Goal: Task Accomplishment & Management: Manage account settings

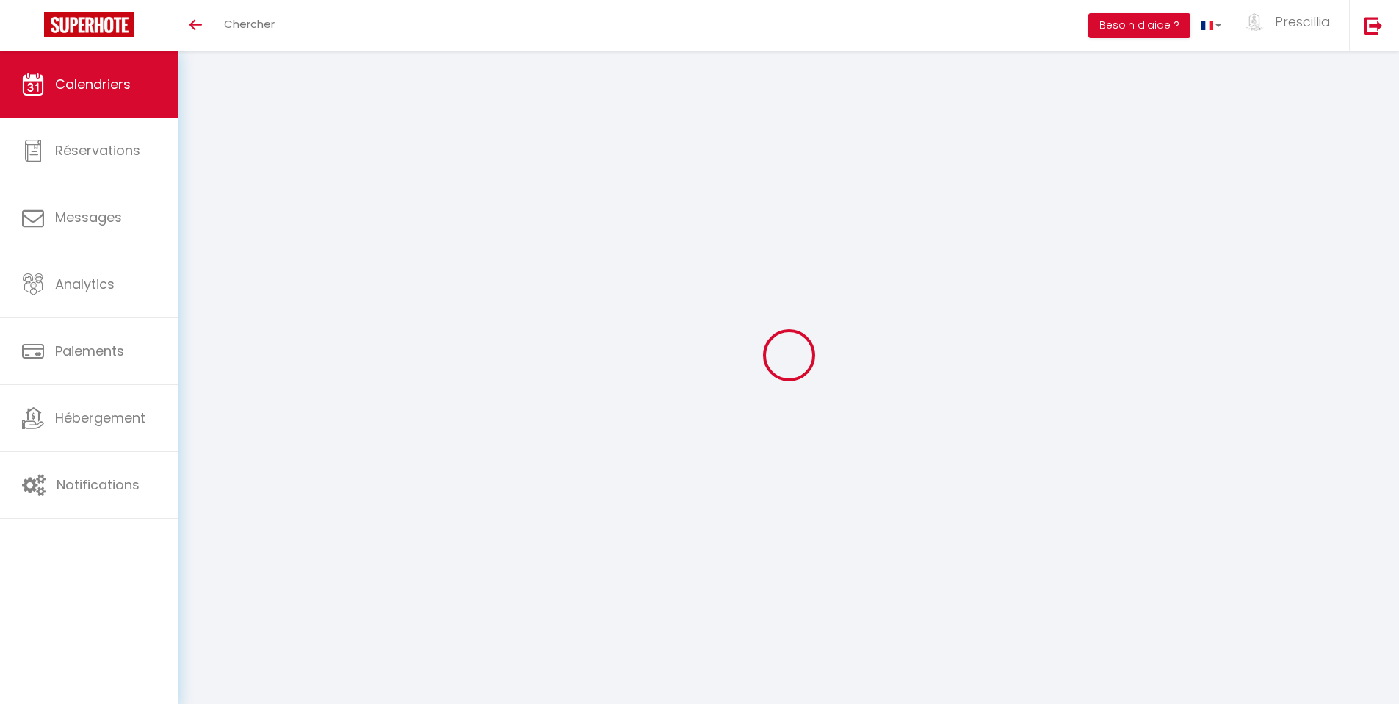
select select
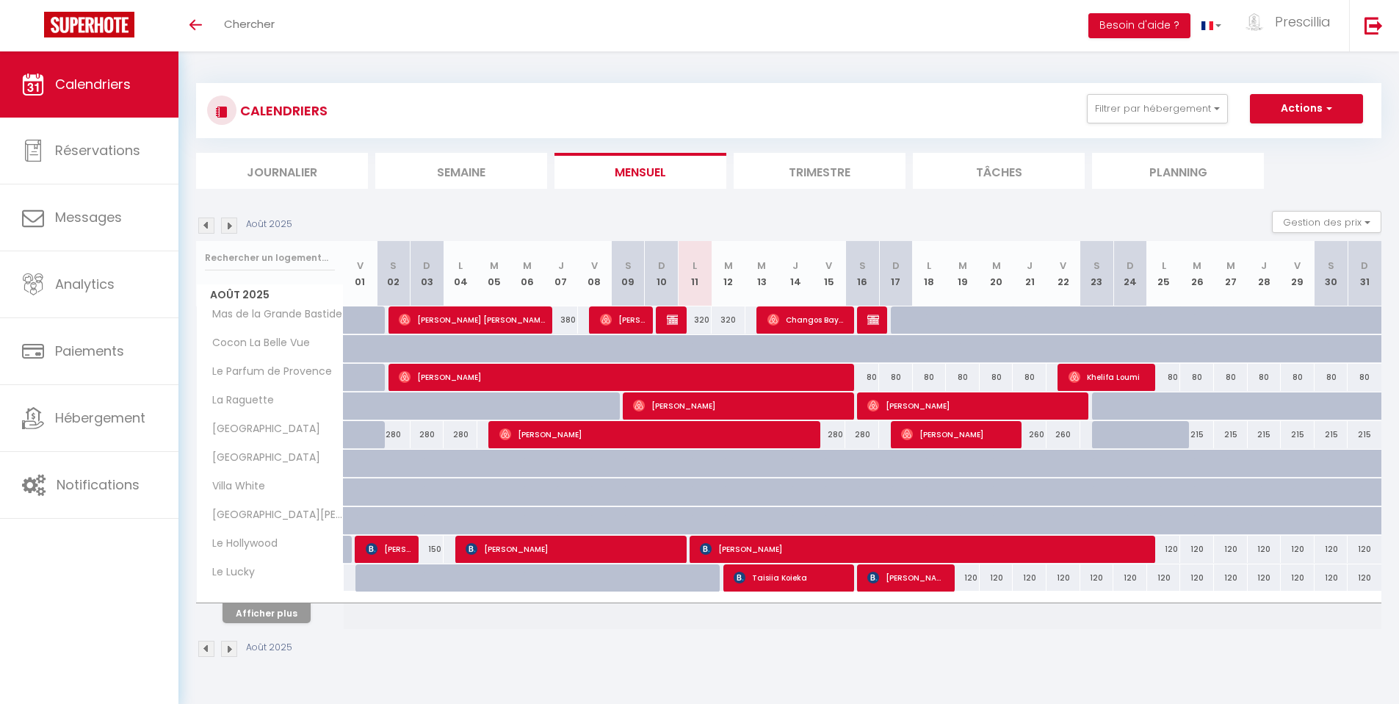
select select
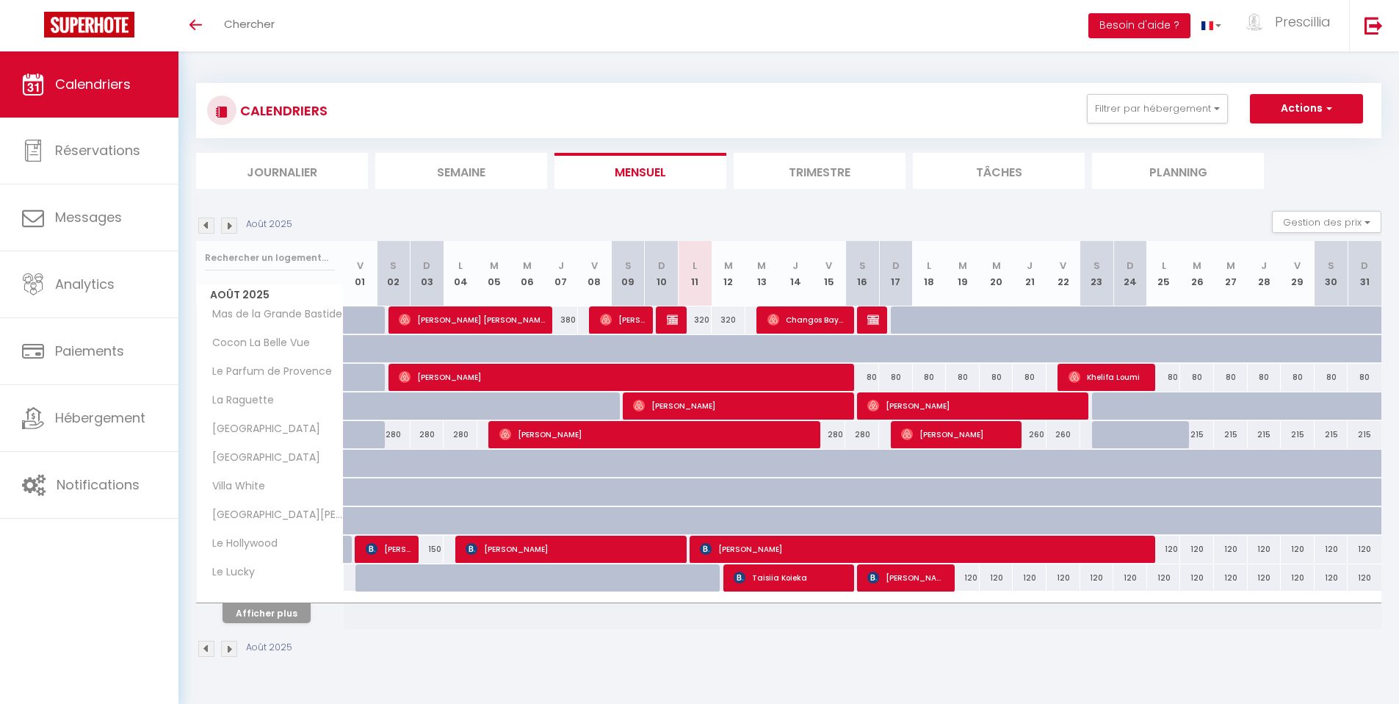
select select
click at [800, 326] on span "Changos Bayas" at bounding box center [807, 320] width 79 height 28
select select "OK"
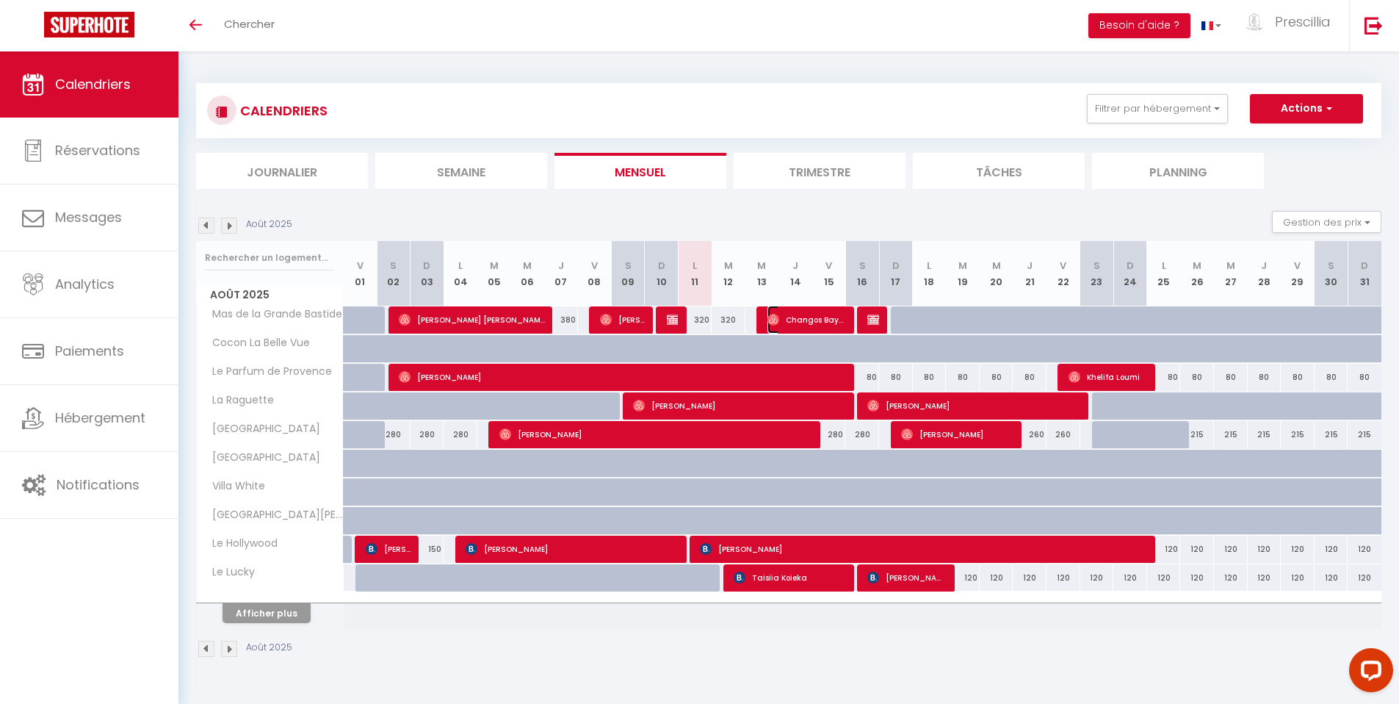
select select "0"
select select "1"
select select
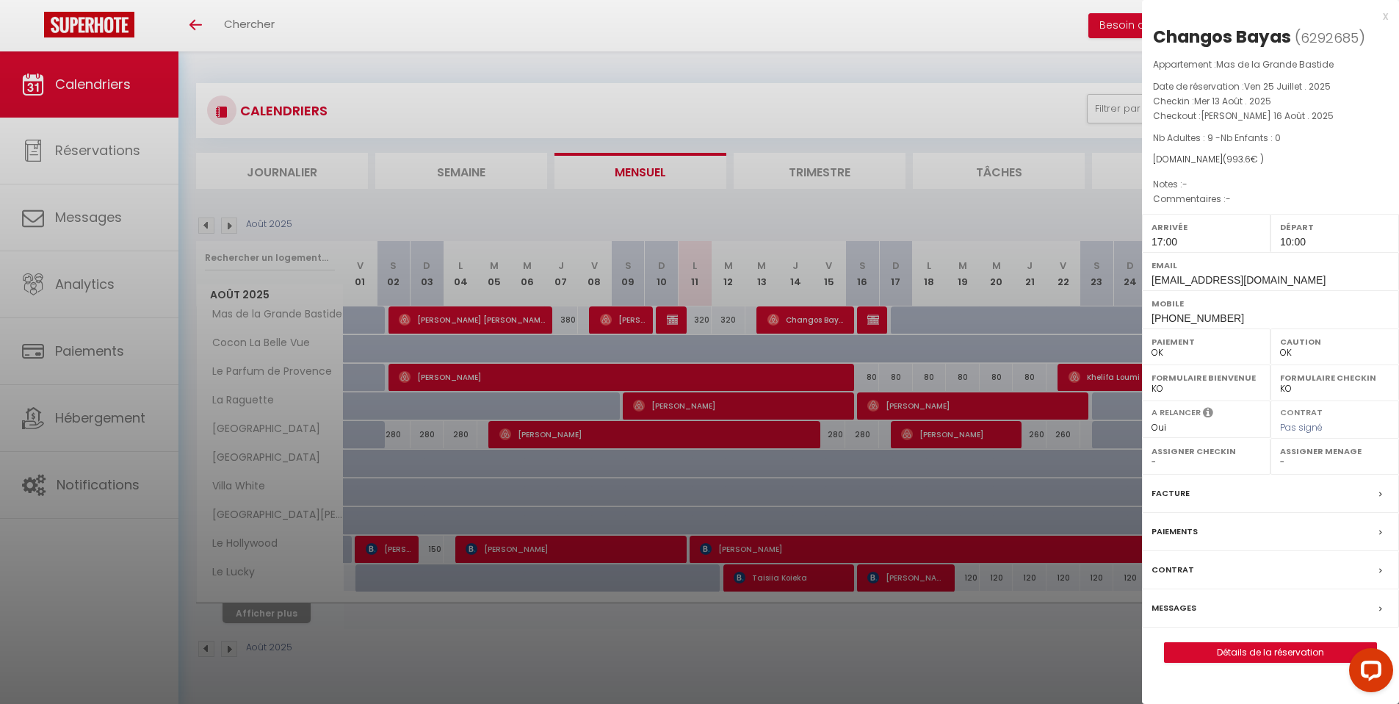
click at [1383, 18] on div "x" at bounding box center [1265, 16] width 246 height 18
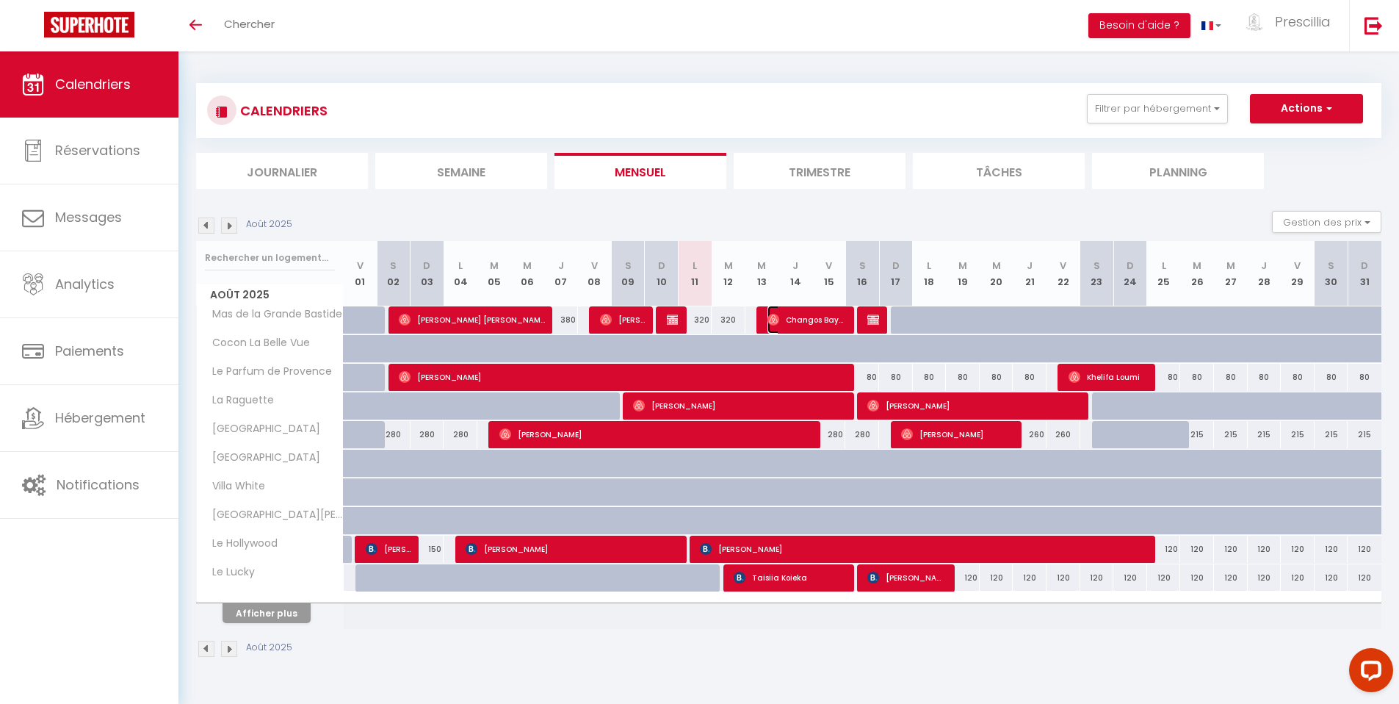
click at [792, 324] on span "Changos Bayas" at bounding box center [807, 320] width 79 height 28
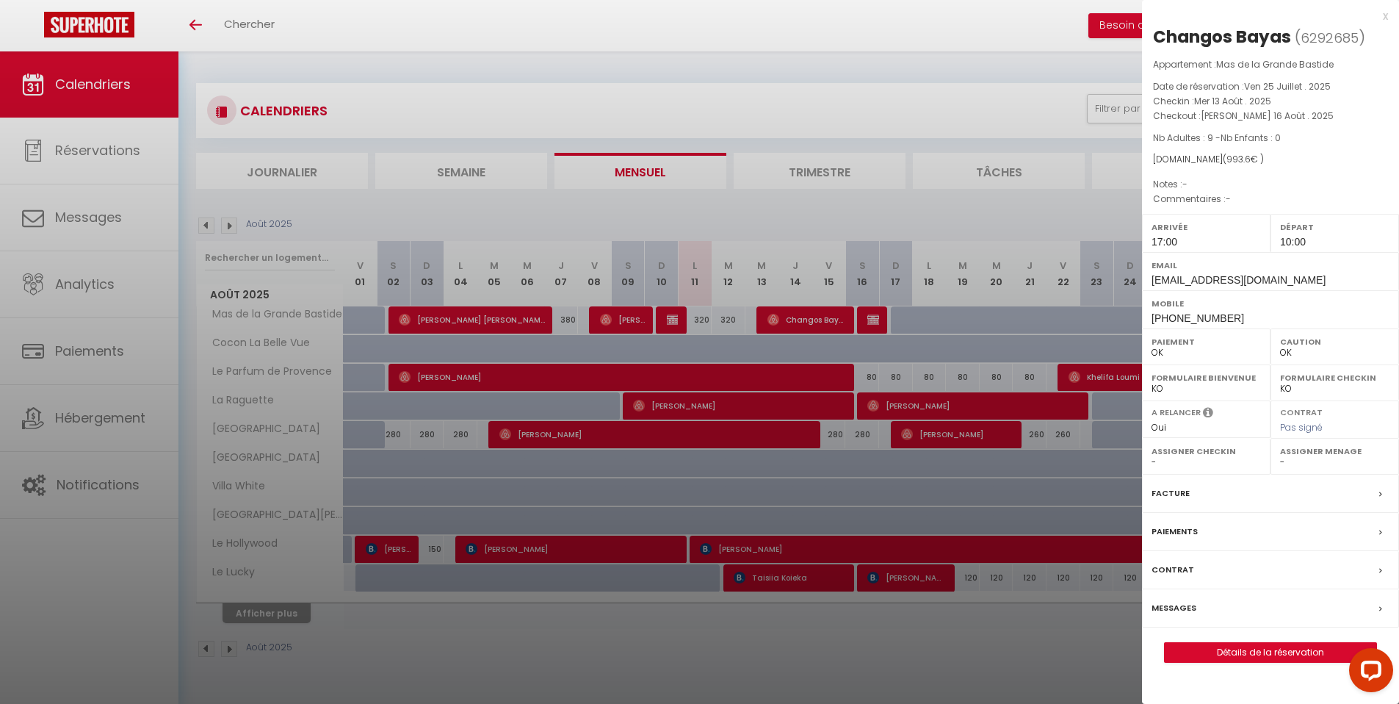
click at [196, 21] on div at bounding box center [699, 352] width 1399 height 704
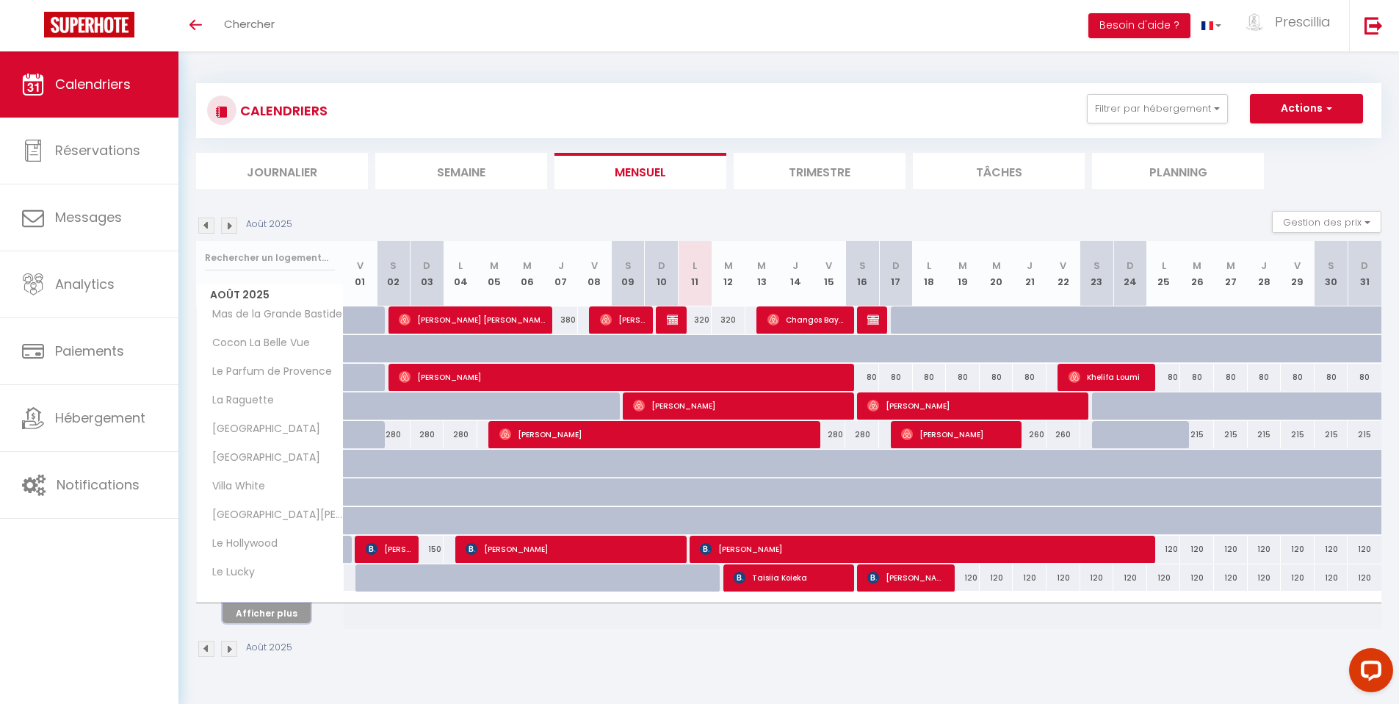
click at [273, 617] on button "Afficher plus" at bounding box center [267, 613] width 88 height 20
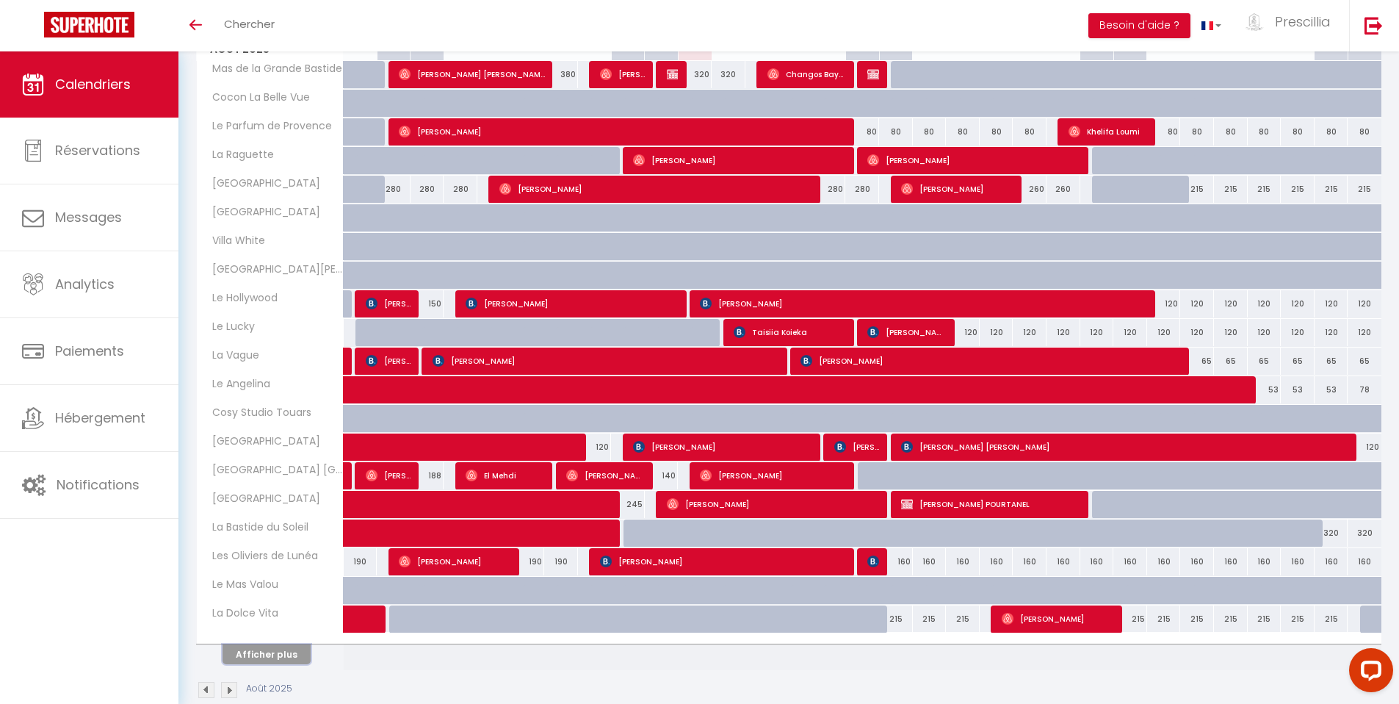
scroll to position [255, 0]
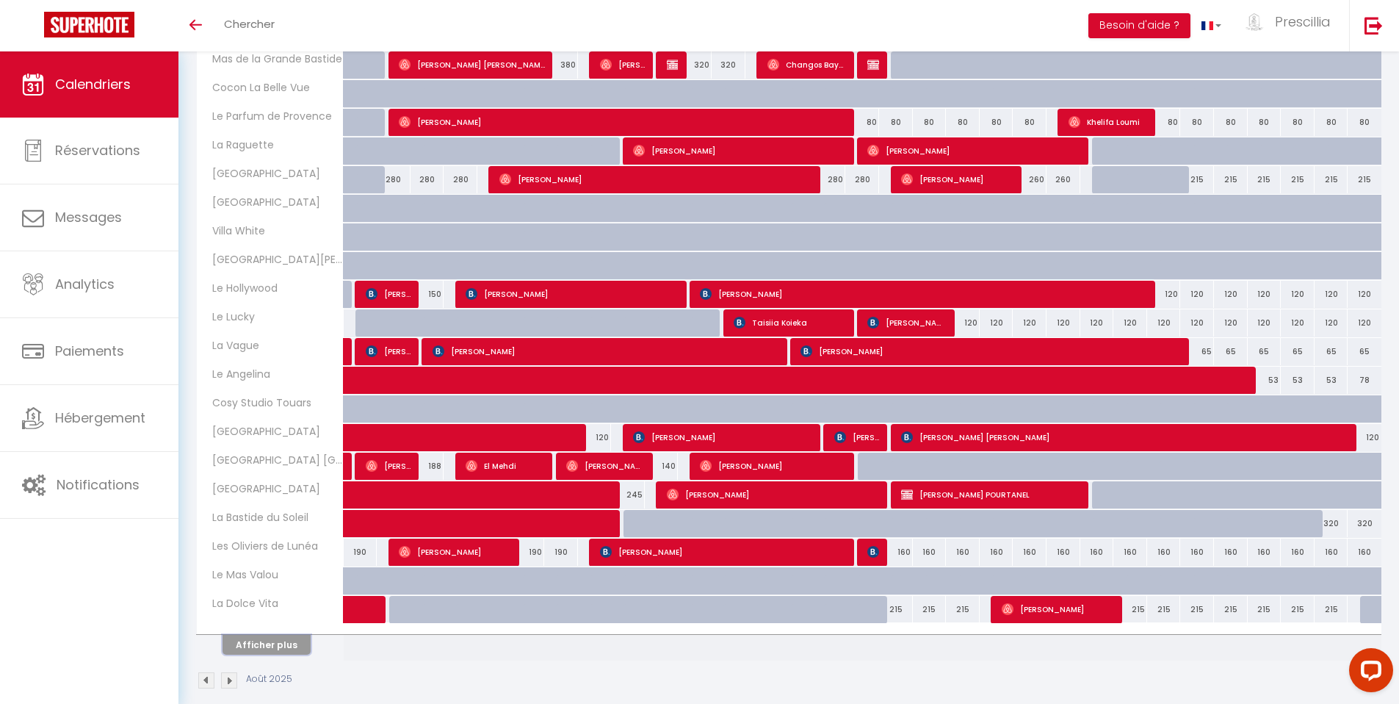
click at [257, 644] on button "Afficher plus" at bounding box center [267, 645] width 88 height 20
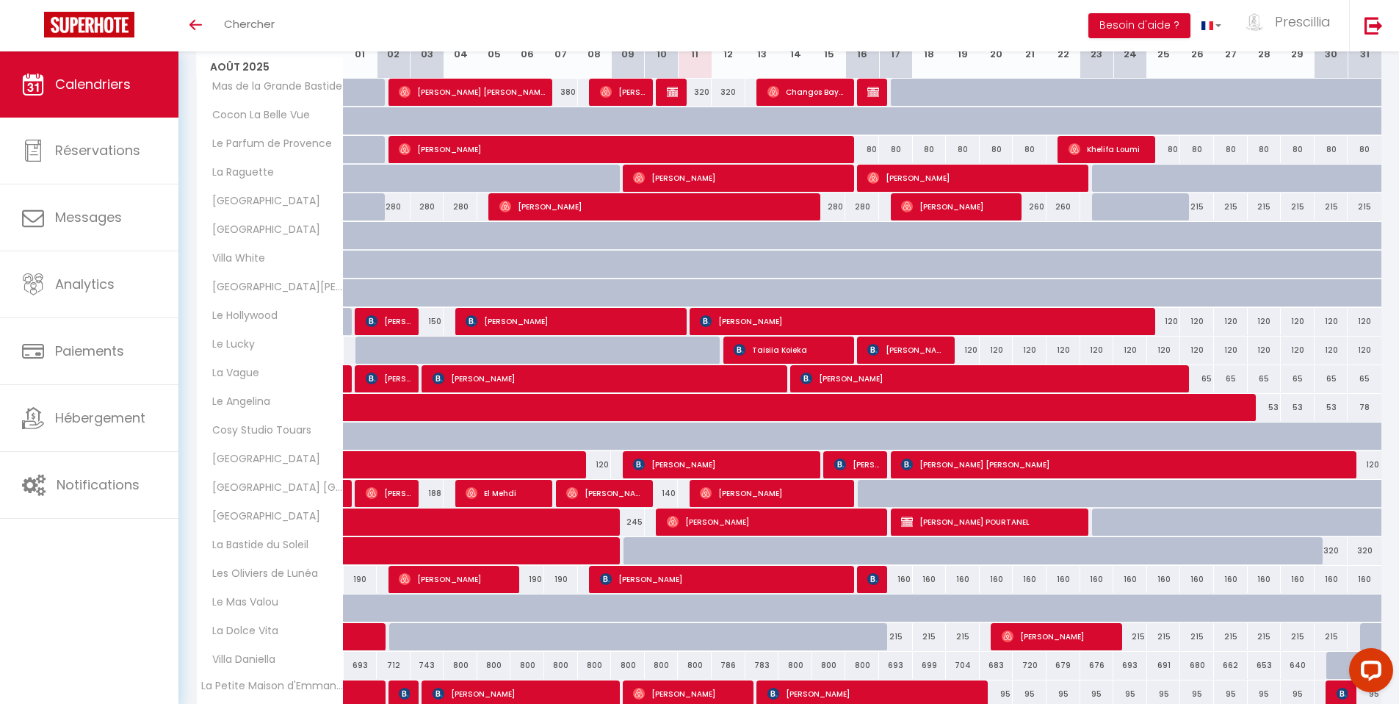
scroll to position [0, 0]
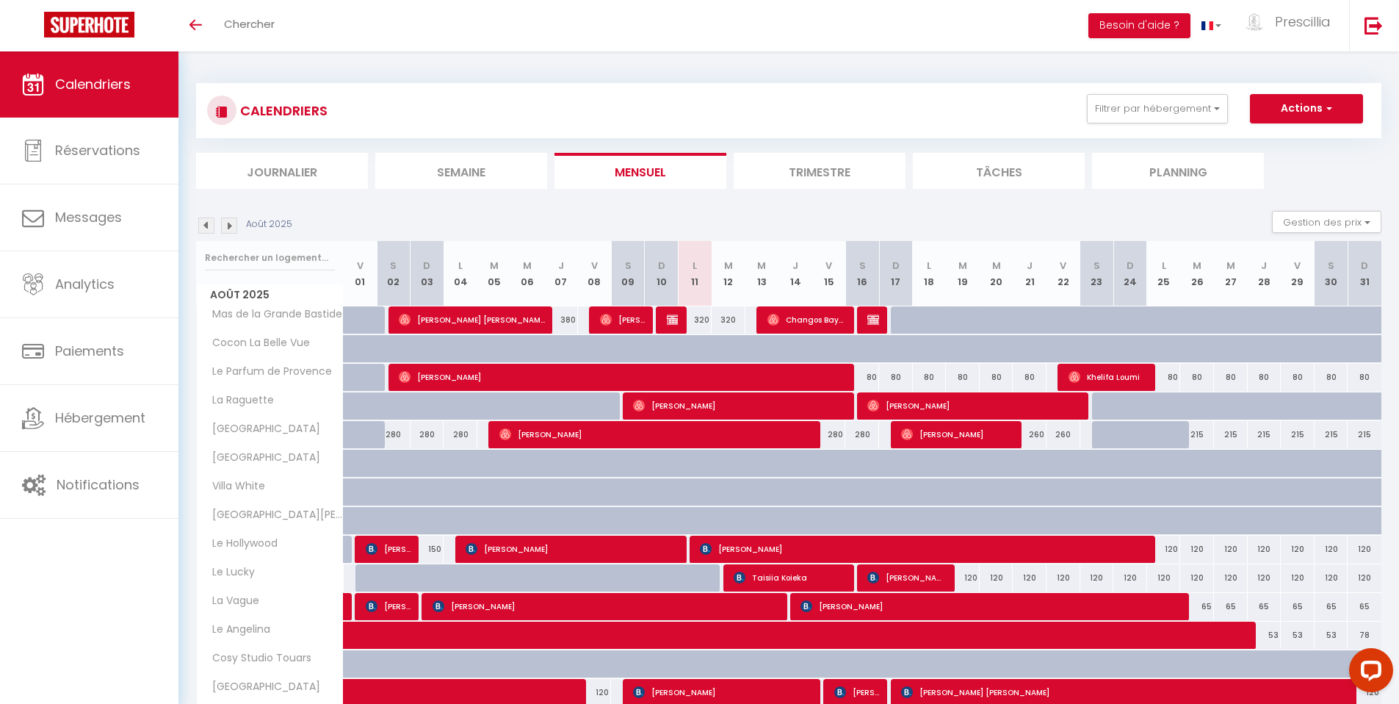
click at [211, 226] on img at bounding box center [206, 225] width 16 height 16
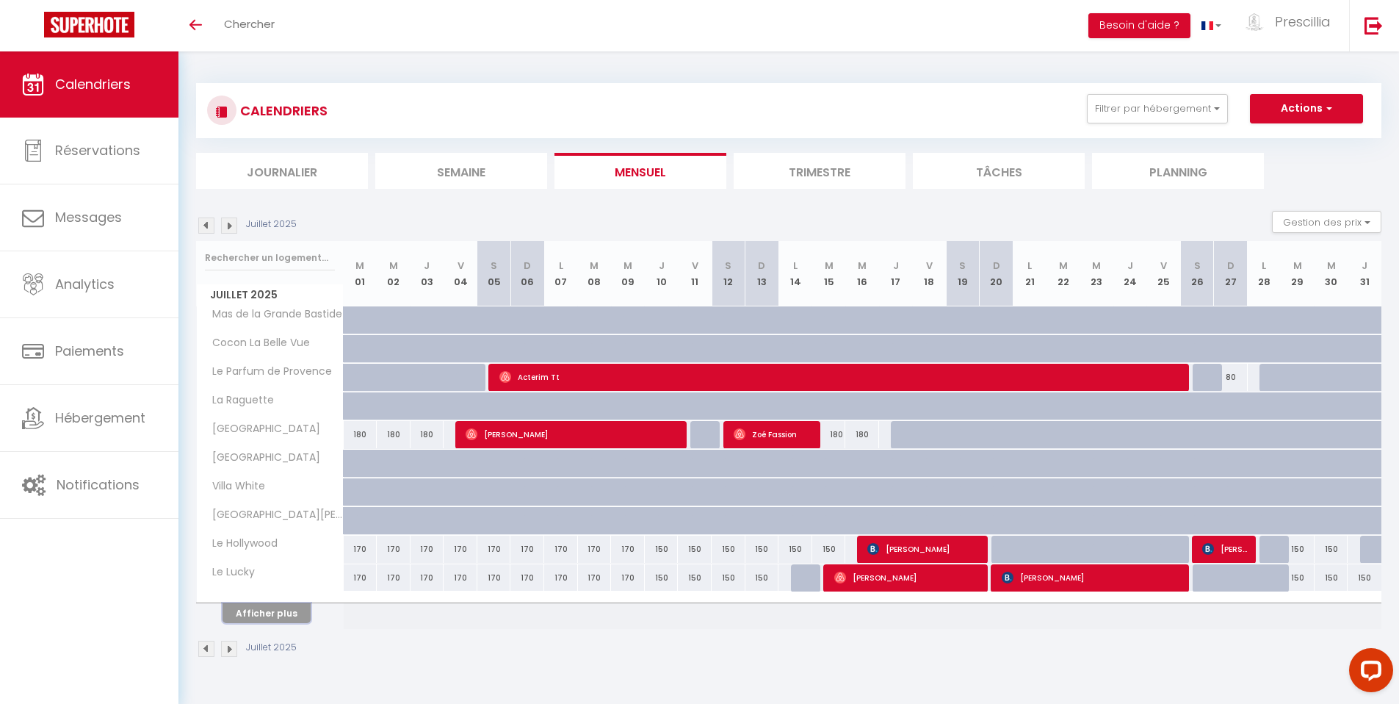
click at [256, 616] on button "Afficher plus" at bounding box center [267, 613] width 88 height 20
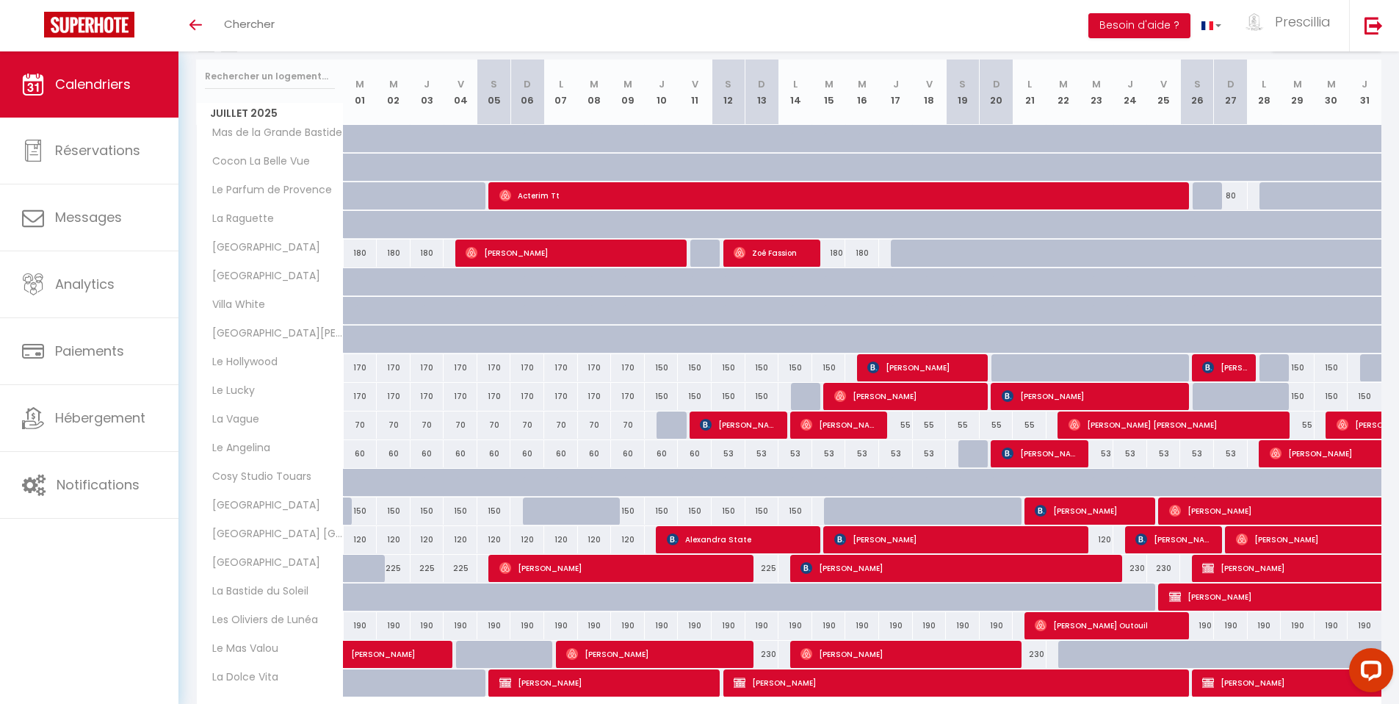
scroll to position [272, 0]
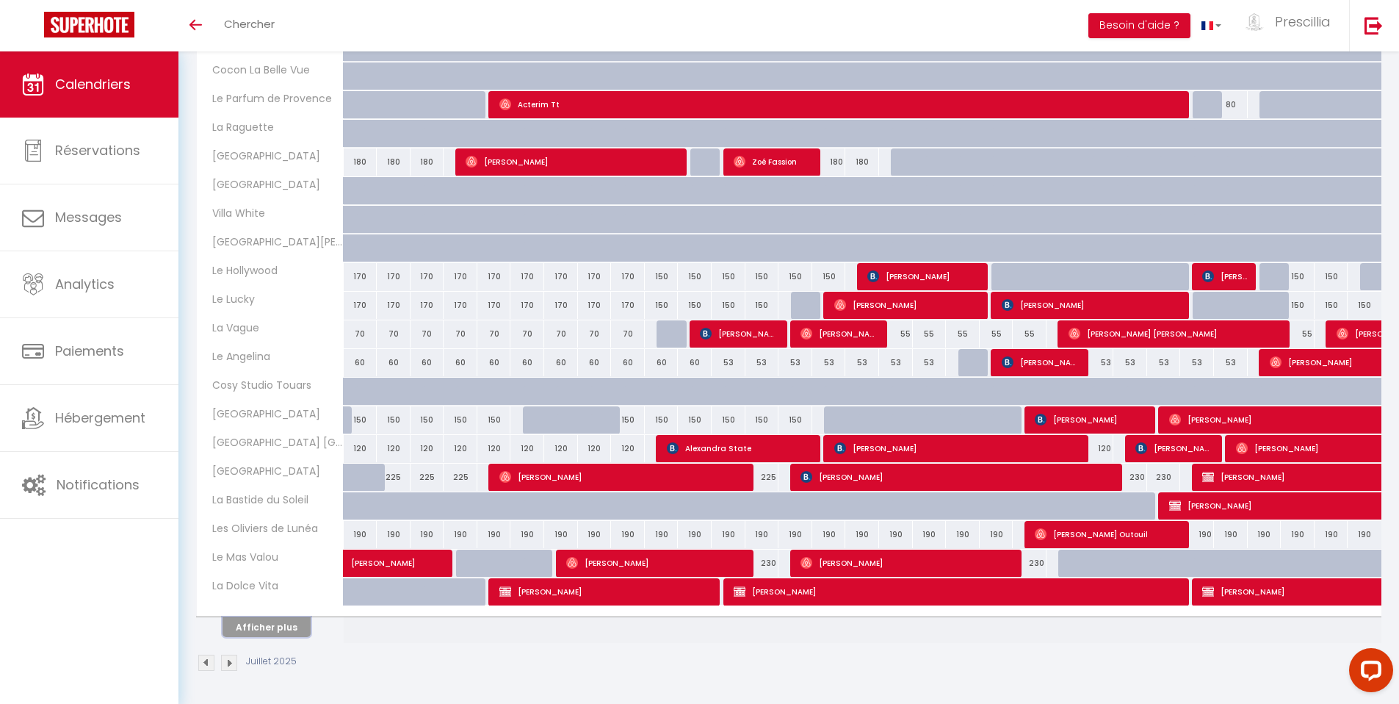
click at [292, 630] on button "Afficher plus" at bounding box center [267, 627] width 88 height 20
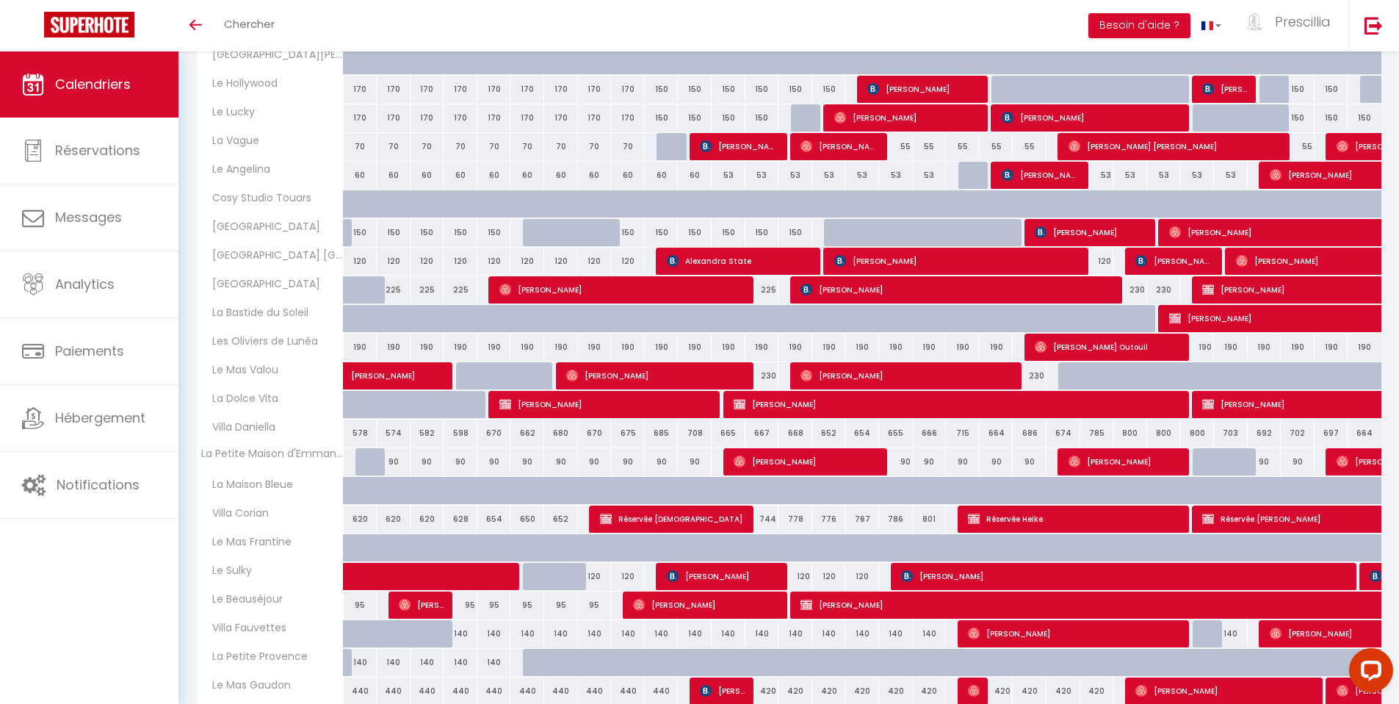
scroll to position [520, 0]
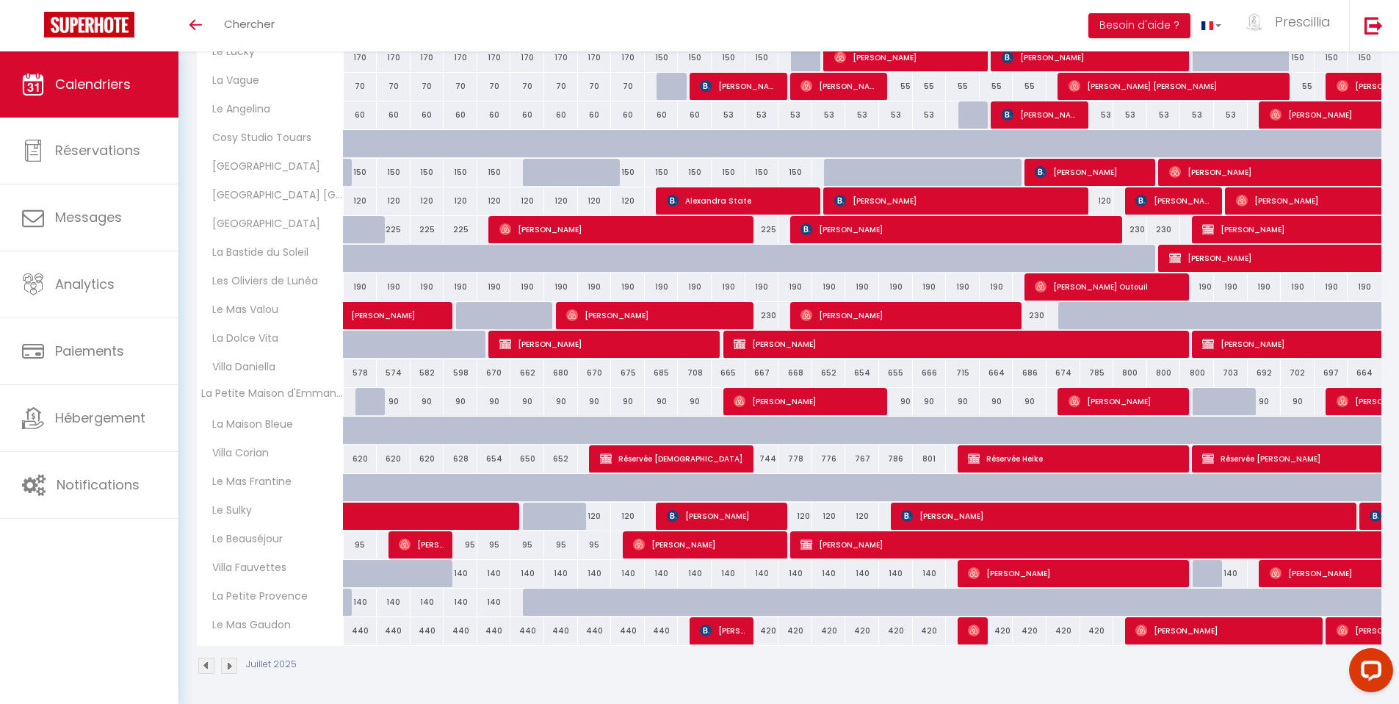
click at [234, 665] on img at bounding box center [229, 665] width 16 height 16
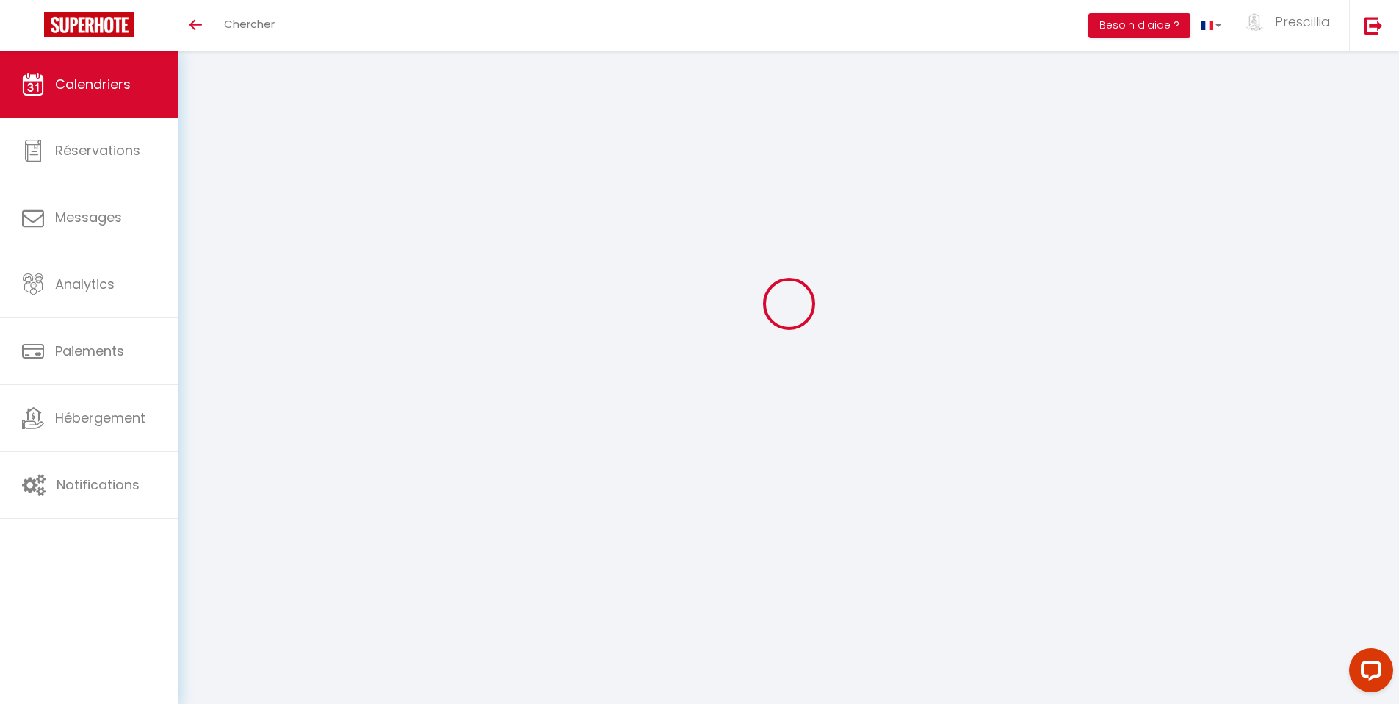
scroll to position [51, 0]
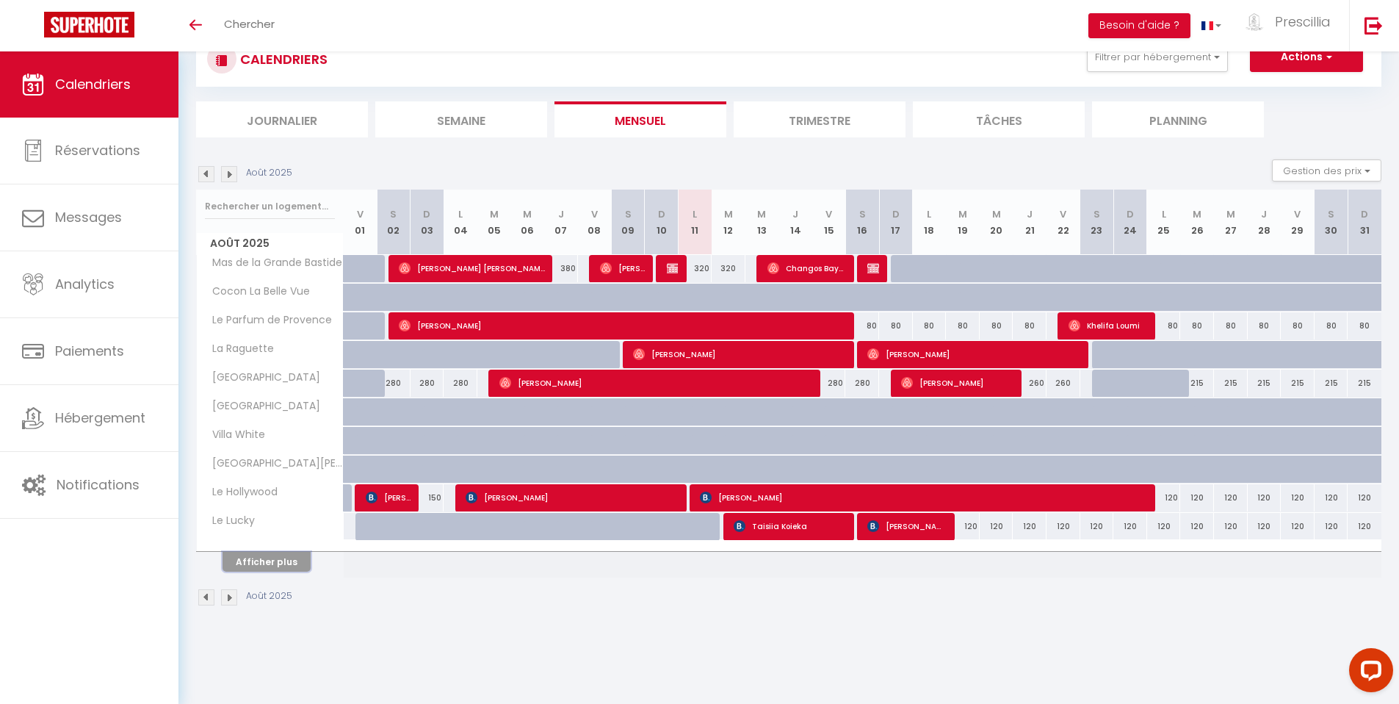
click at [264, 563] on button "Afficher plus" at bounding box center [267, 562] width 88 height 20
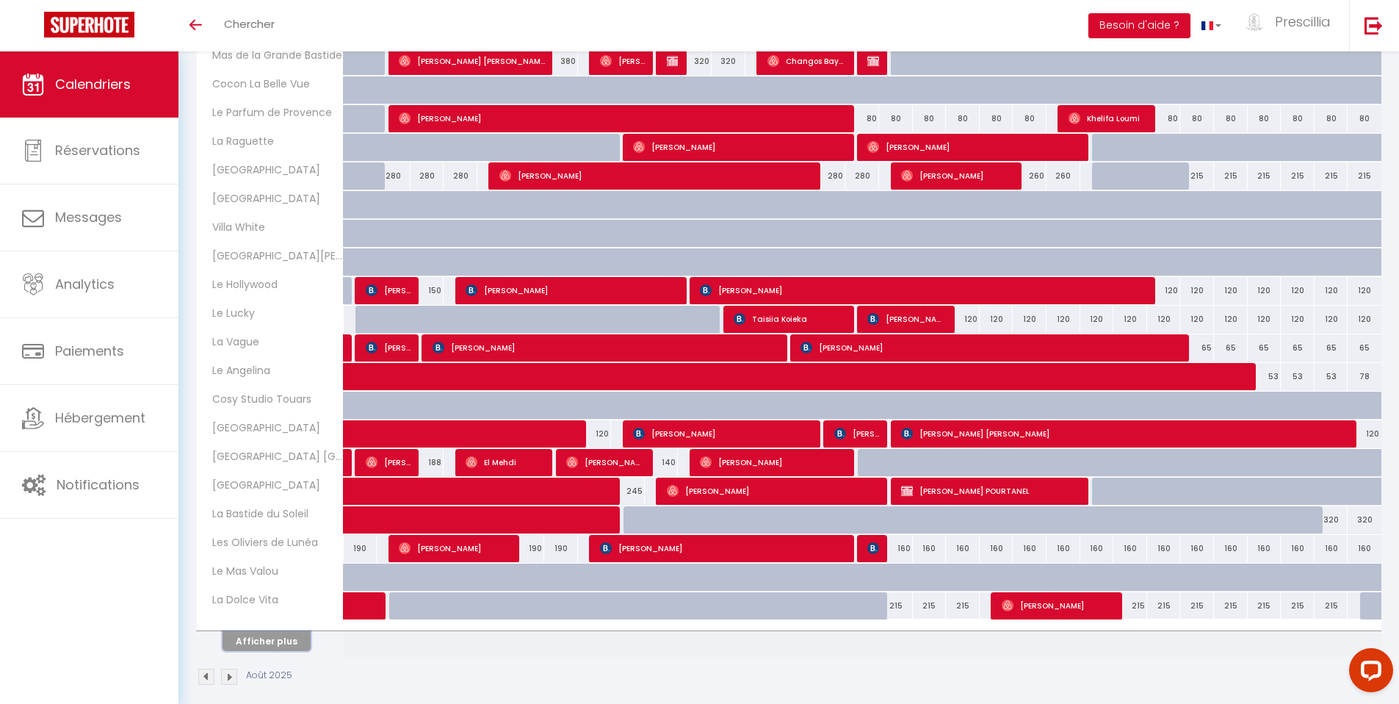
scroll to position [272, 0]
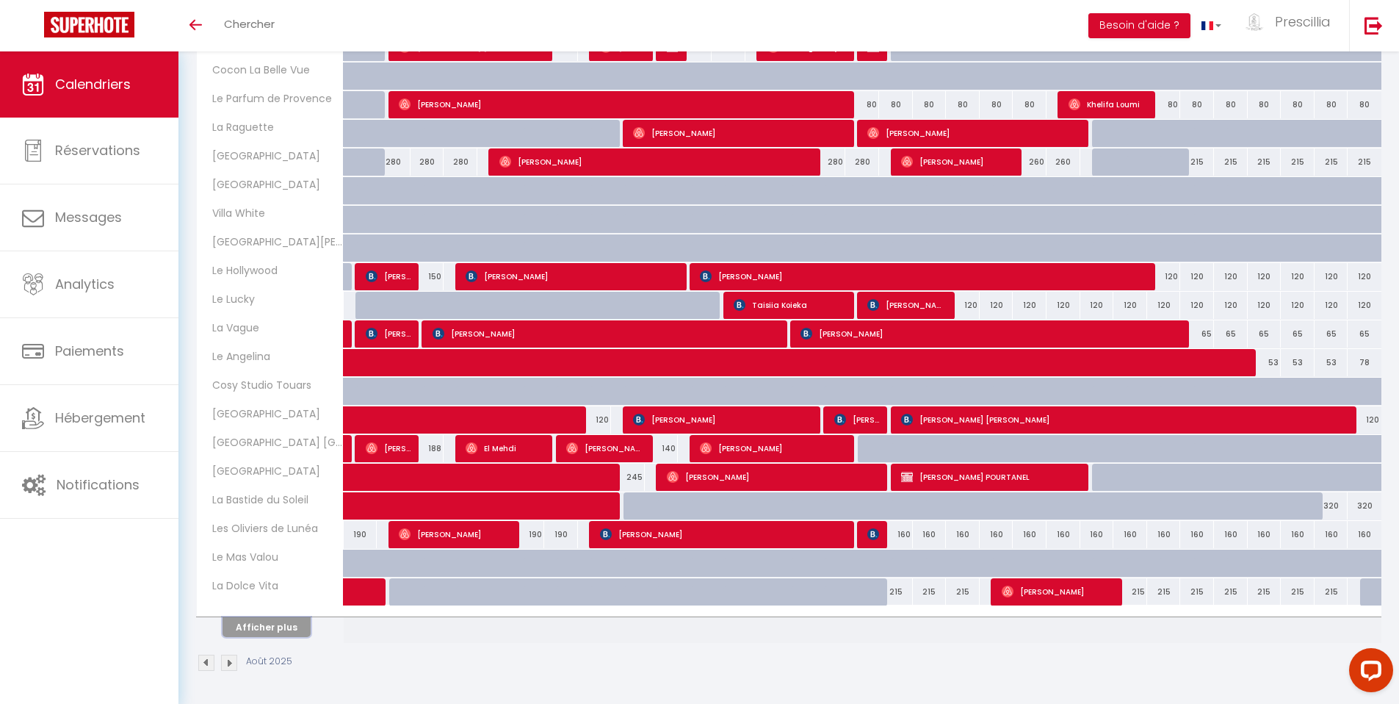
click at [247, 627] on button "Afficher plus" at bounding box center [267, 627] width 88 height 20
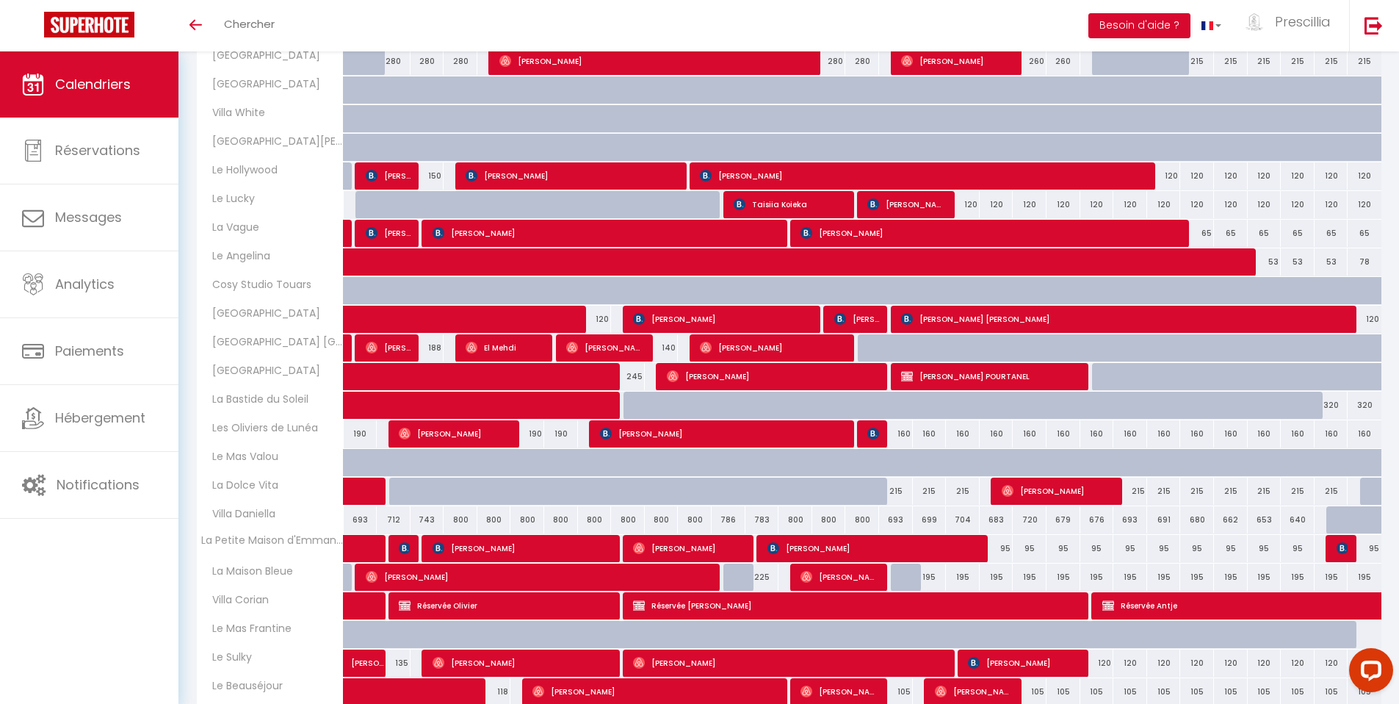
scroll to position [523, 0]
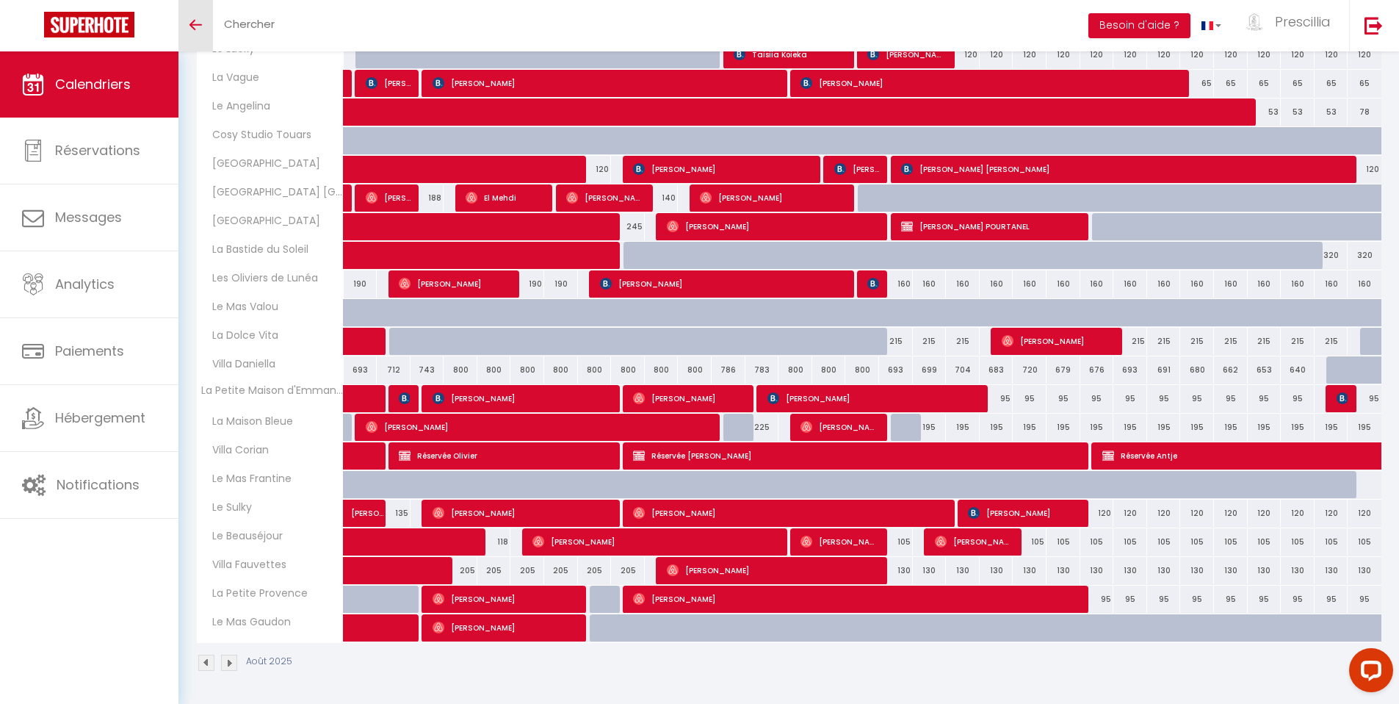
click at [194, 26] on icon "Toggle menubar" at bounding box center [195, 25] width 12 height 9
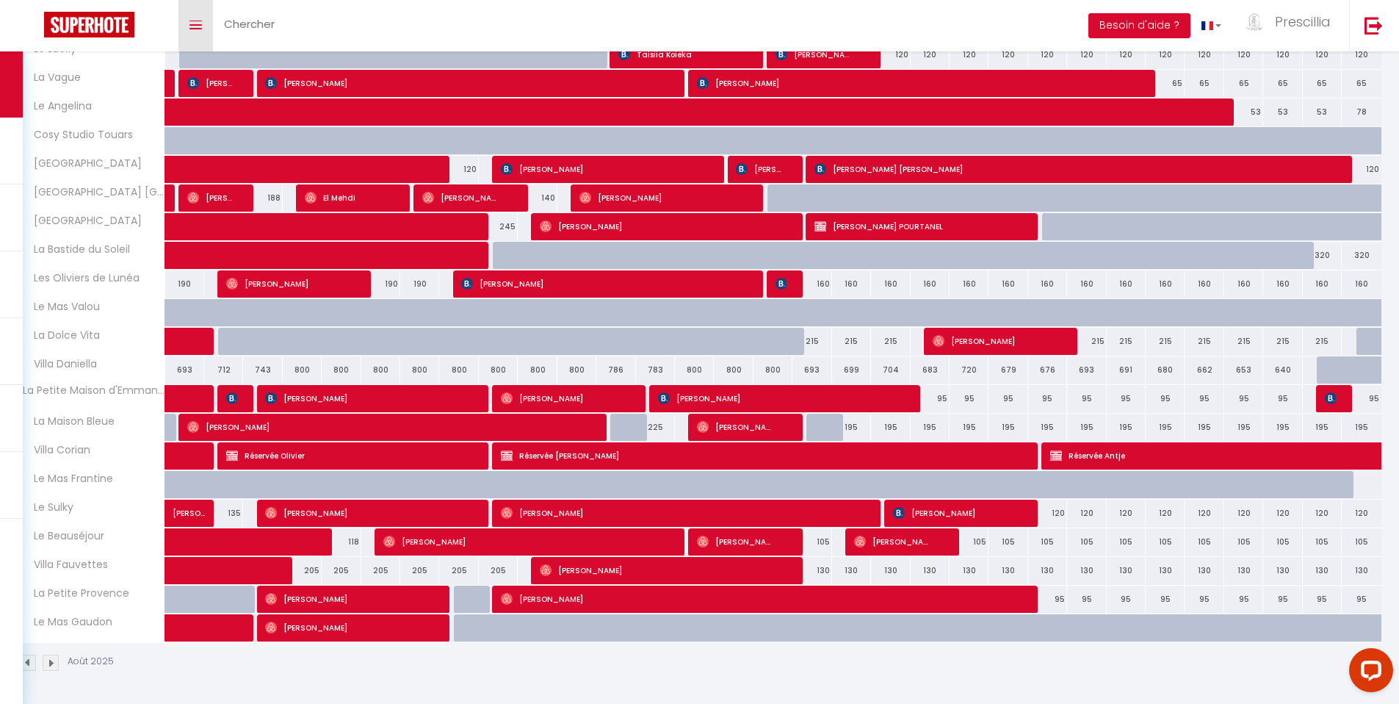
click at [197, 28] on icon "Toggle menubar" at bounding box center [195, 25] width 12 height 9
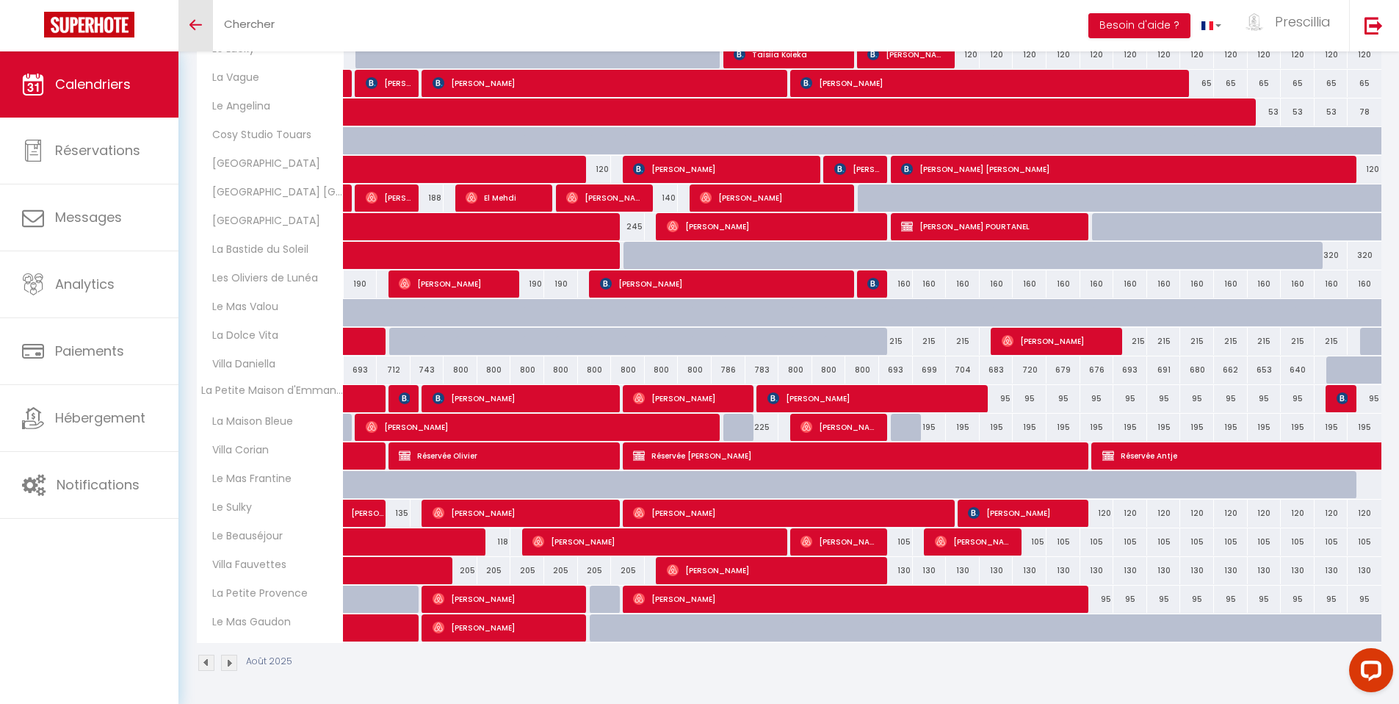
click at [112, 94] on link "Calendriers" at bounding box center [89, 84] width 178 height 66
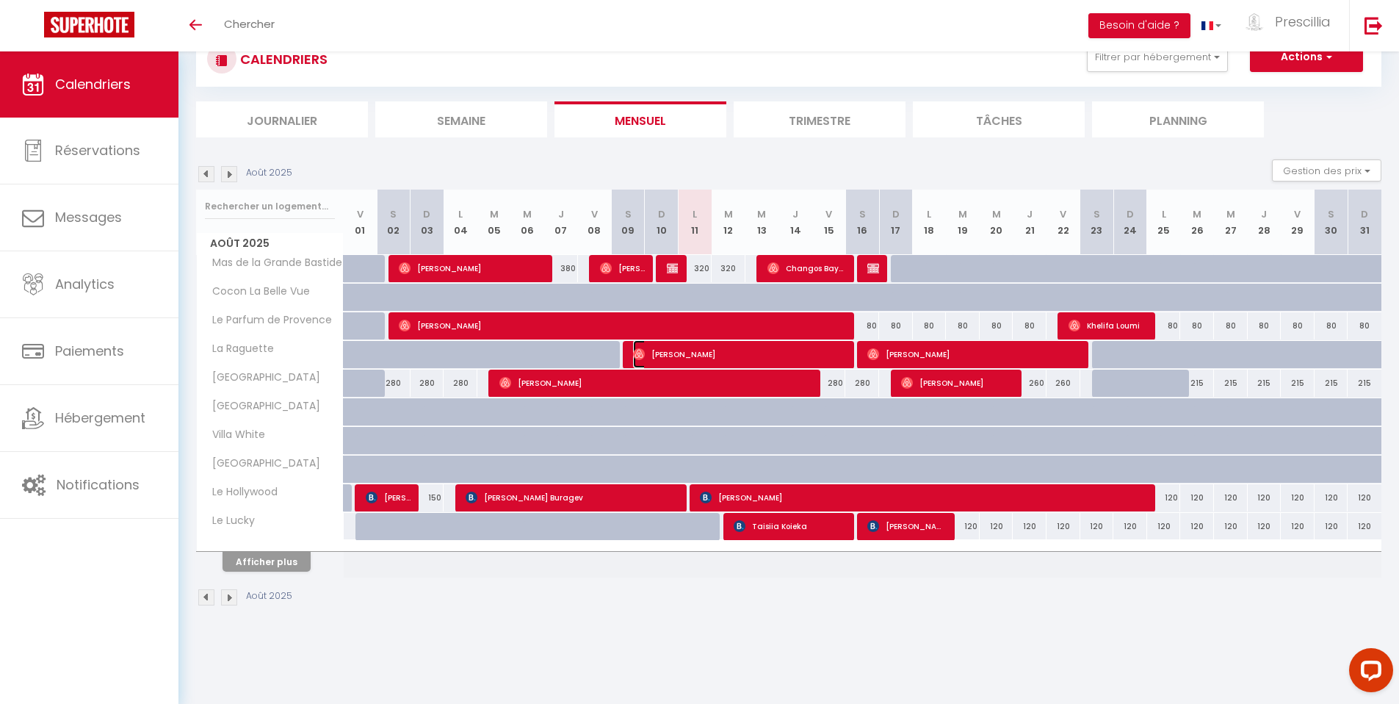
click at [682, 360] on span "[PERSON_NAME]" at bounding box center [740, 354] width 214 height 28
select select "OK"
select select "0"
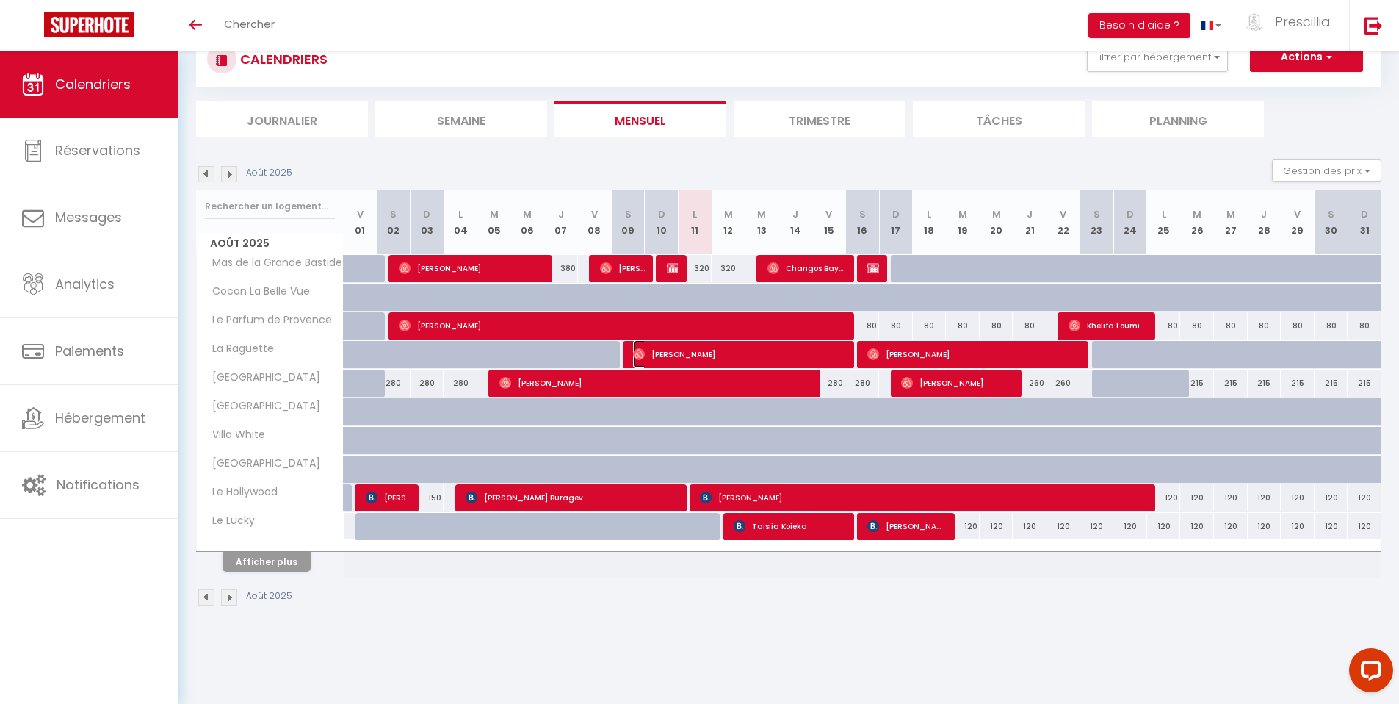
select select "1"
select select
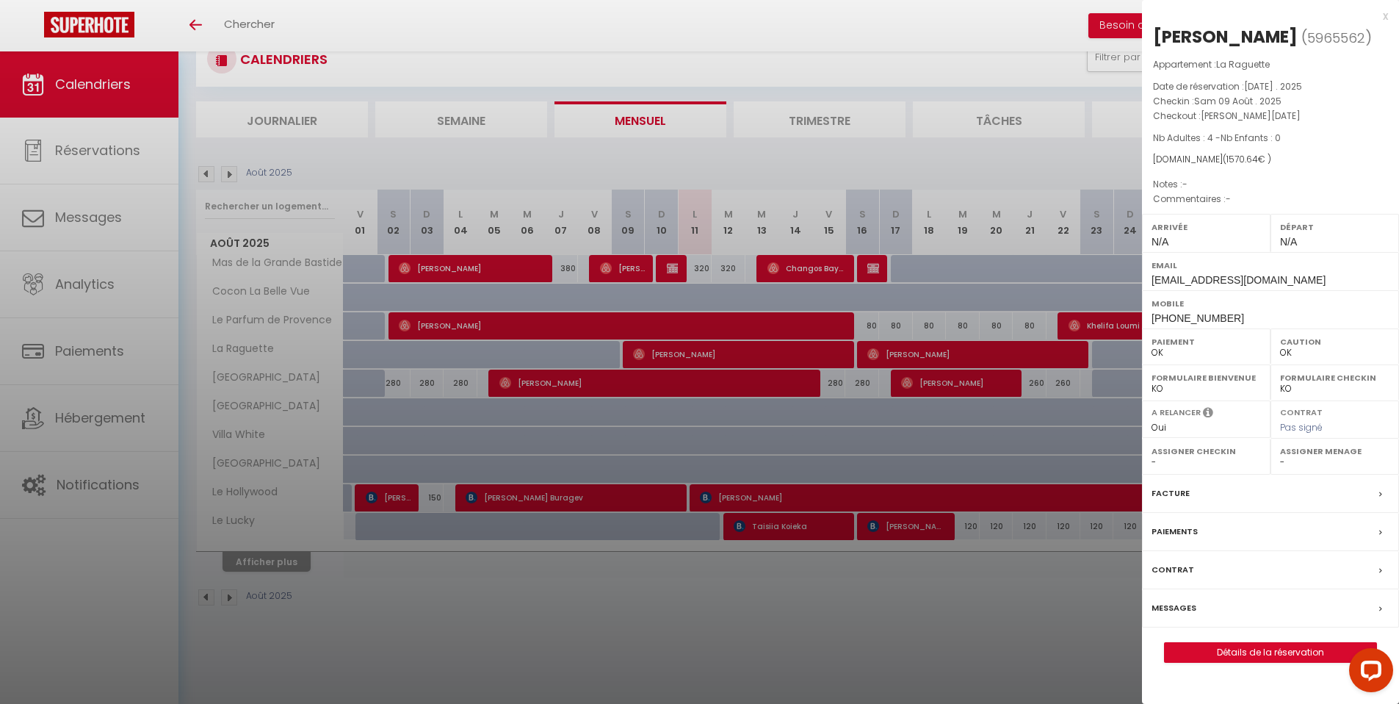
click at [1384, 16] on div "x" at bounding box center [1265, 16] width 246 height 18
